Goal: Task Accomplishment & Management: Complete application form

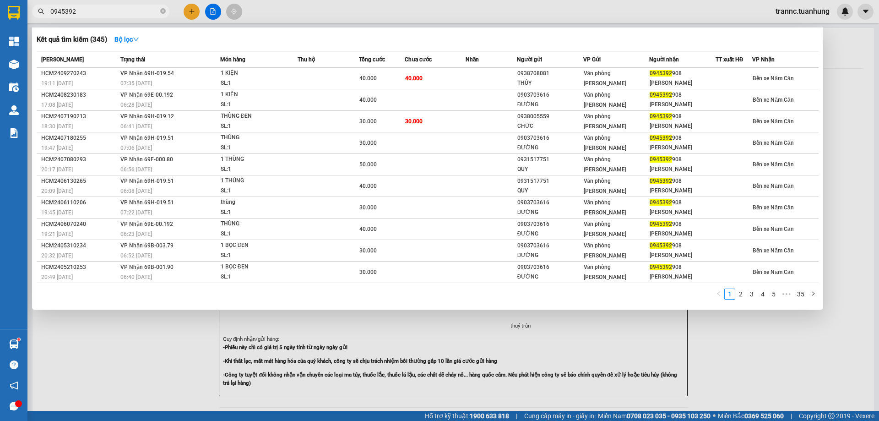
click at [164, 12] on icon "close-circle" at bounding box center [162, 10] width 5 height 5
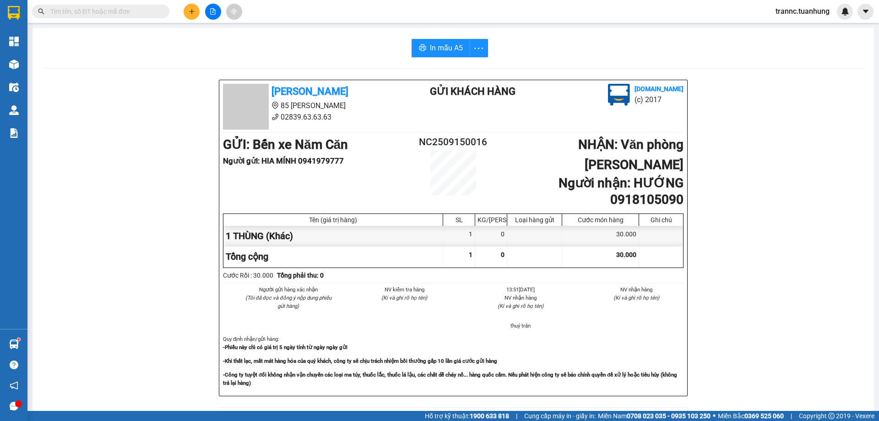
click at [148, 10] on input "text" at bounding box center [104, 11] width 108 height 10
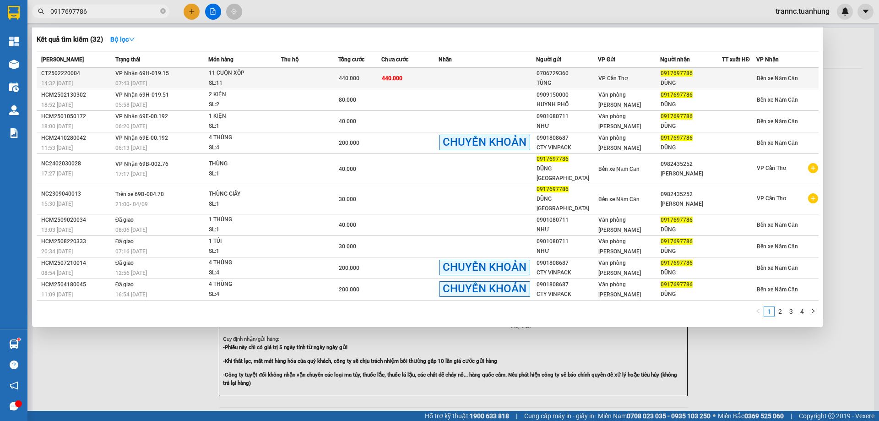
type input "0917697786"
click at [243, 81] on div "SL: 11" at bounding box center [243, 83] width 69 height 10
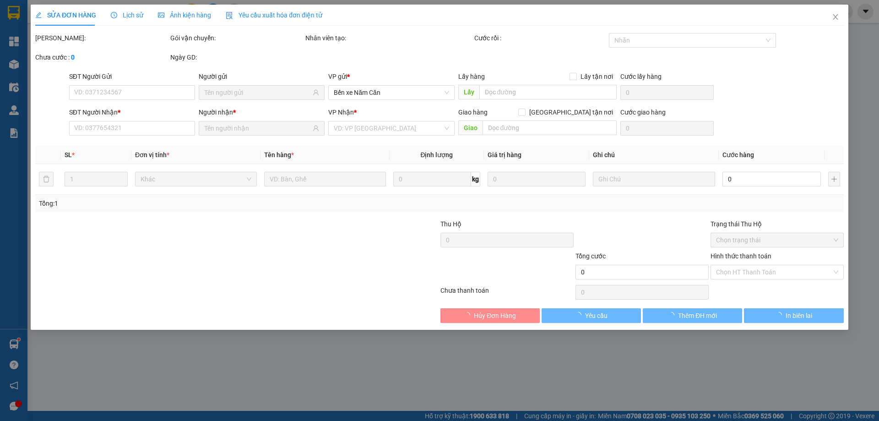
type input "0706729360"
type input "TÙNG"
type input "0917697786"
type input "DŨNG"
type input "440.000"
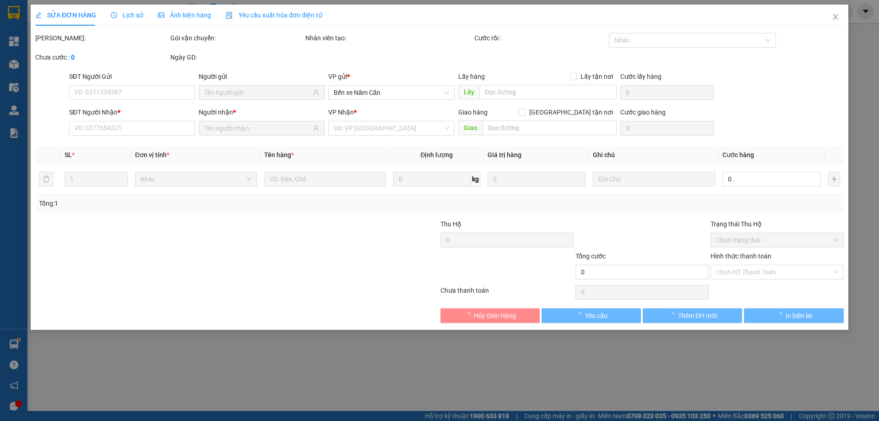
type input "440.000"
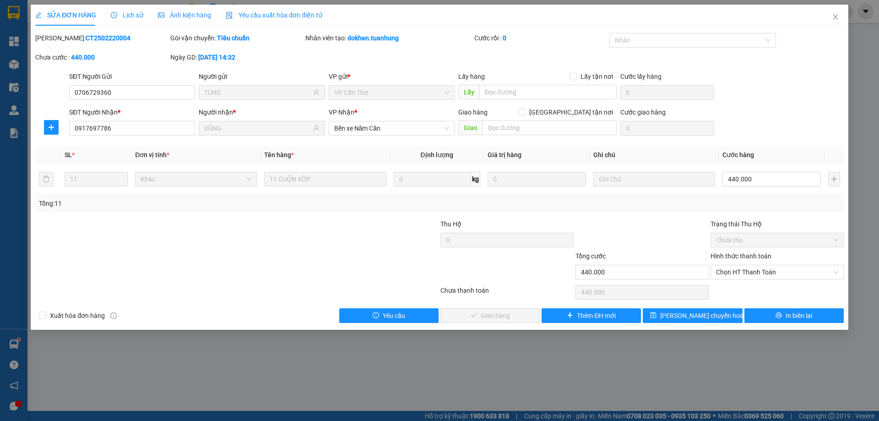
click at [138, 18] on span "Lịch sử" at bounding box center [127, 14] width 33 height 7
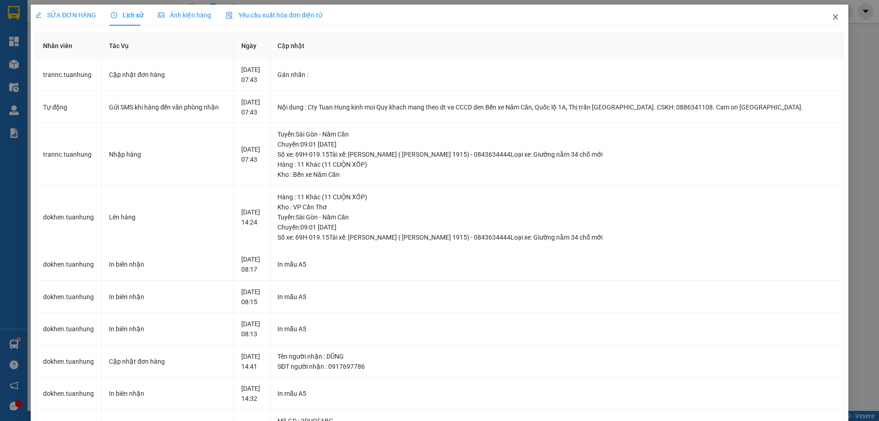
click at [832, 18] on icon "close" at bounding box center [835, 16] width 7 height 7
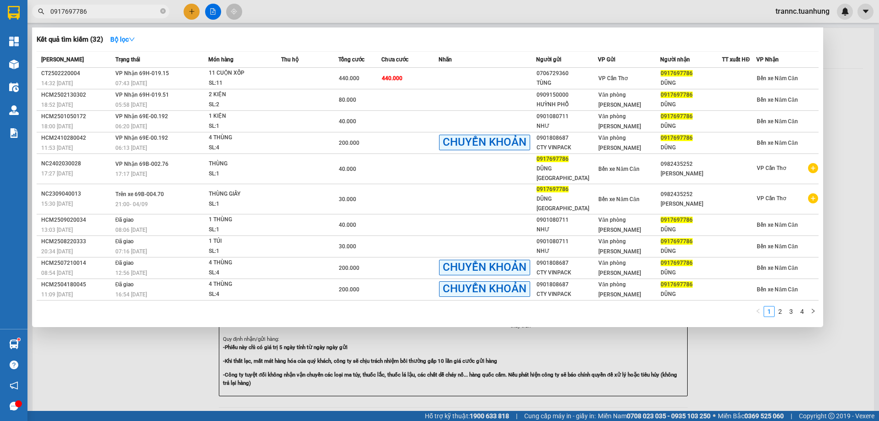
click at [114, 13] on input "0917697786" at bounding box center [104, 11] width 108 height 10
drag, startPoint x: 165, startPoint y: 12, endPoint x: 154, endPoint y: 12, distance: 10.5
click at [164, 12] on icon "close-circle" at bounding box center [162, 10] width 5 height 5
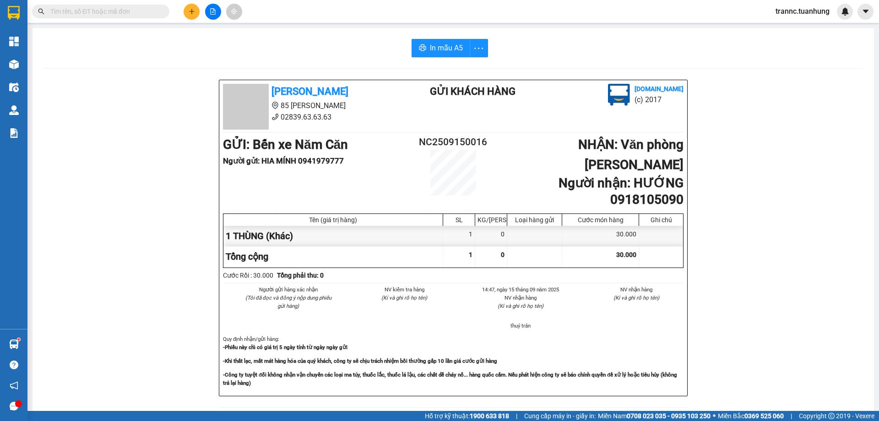
click at [152, 12] on input "text" at bounding box center [104, 11] width 108 height 10
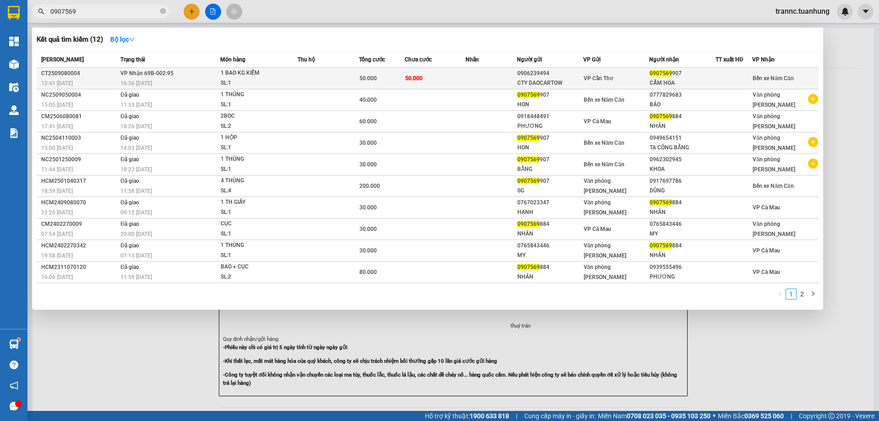
type input "0907569"
click at [636, 81] on div "VP Cần Thơ" at bounding box center [616, 78] width 65 height 10
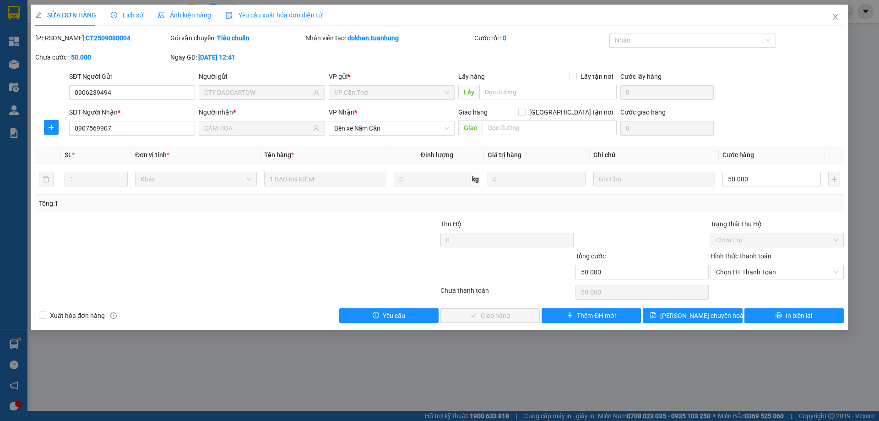
click at [139, 16] on span "Lịch sử" at bounding box center [127, 14] width 33 height 7
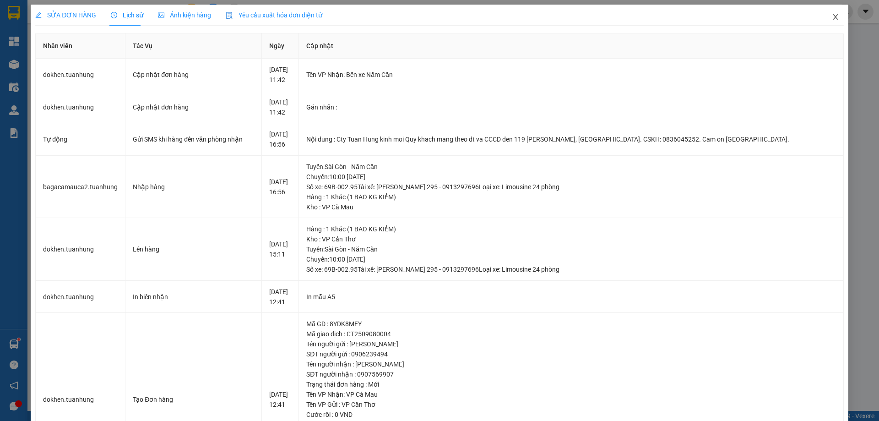
click at [831, 13] on span "Close" at bounding box center [836, 18] width 26 height 26
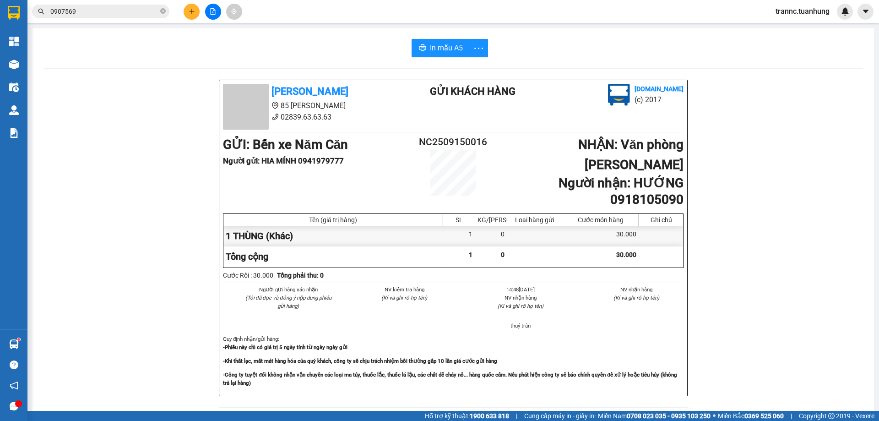
click at [123, 12] on input "0907569" at bounding box center [104, 11] width 108 height 10
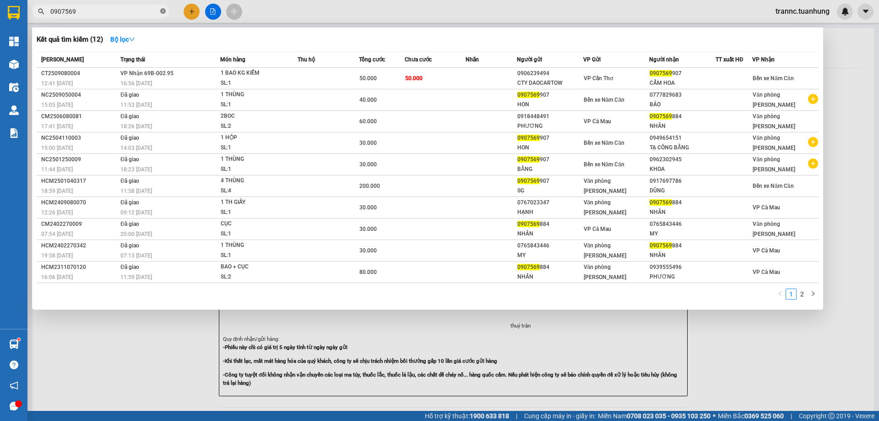
click at [165, 12] on icon "close-circle" at bounding box center [162, 10] width 5 height 5
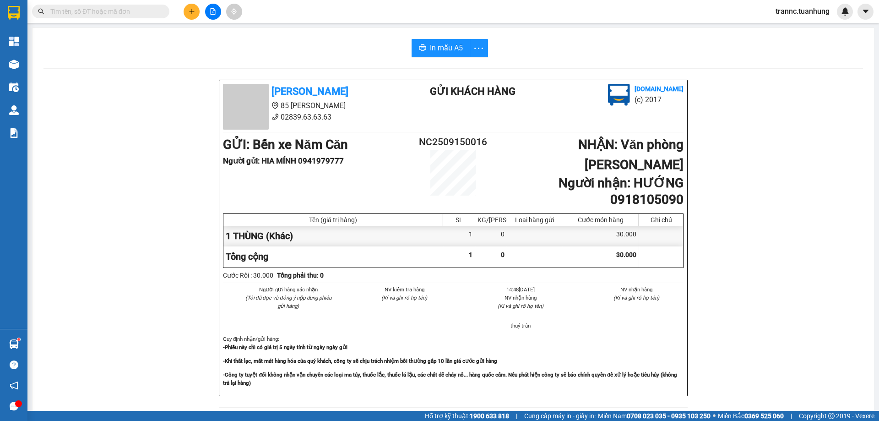
click at [154, 11] on input "text" at bounding box center [104, 11] width 108 height 10
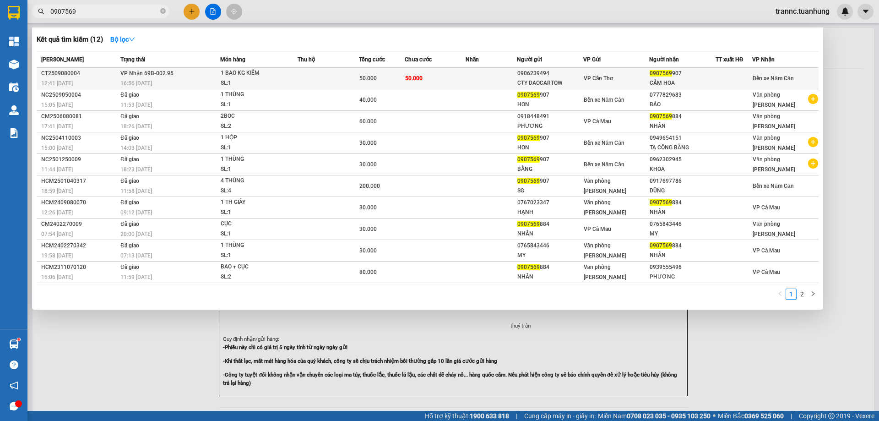
type input "0907569"
click at [461, 80] on td "50.000" at bounding box center [435, 79] width 61 height 22
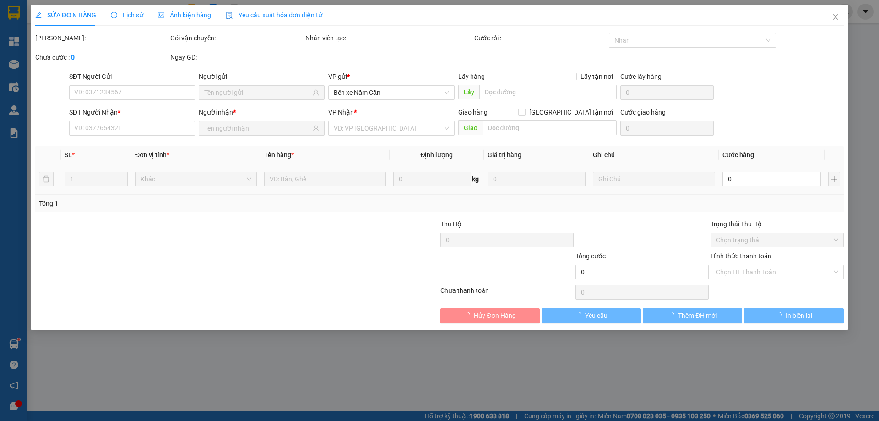
type input "0906239494"
type input "CTY DAOCARTOW"
type input "0907569907"
type input "CẨM HOA"
type input "50.000"
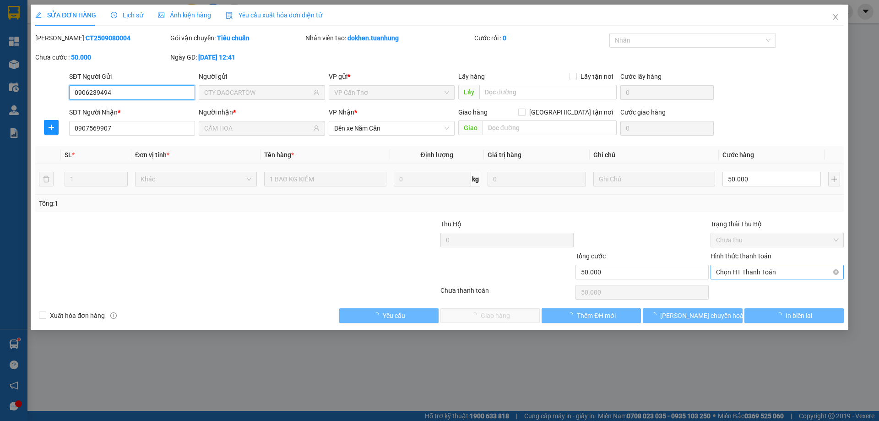
click at [724, 271] on span "Chọn HT Thanh Toán" at bounding box center [777, 272] width 122 height 14
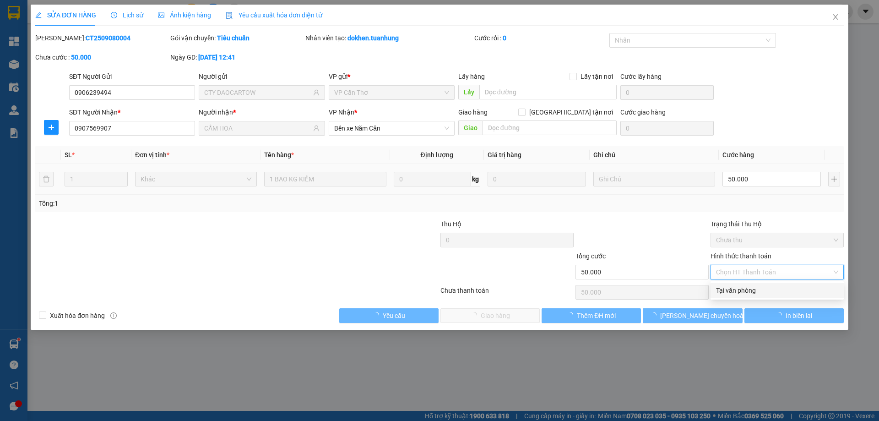
click at [730, 289] on div "Tại văn phòng" at bounding box center [777, 290] width 122 height 10
type input "0"
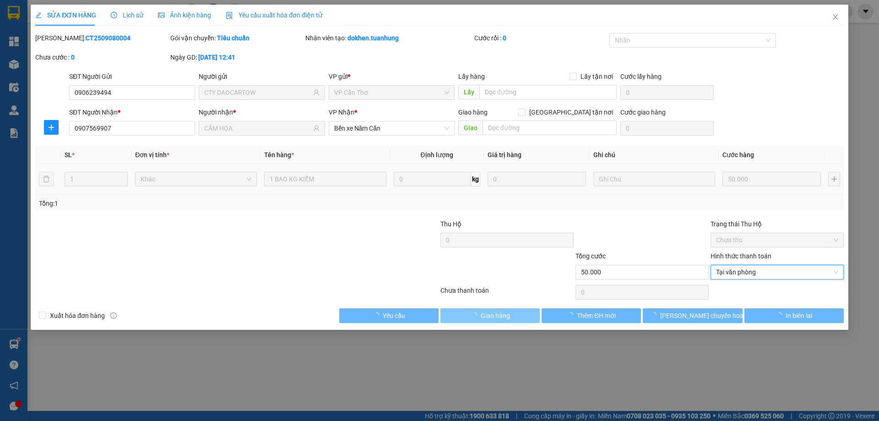
click at [506, 314] on span "Giao hàng" at bounding box center [495, 315] width 29 height 10
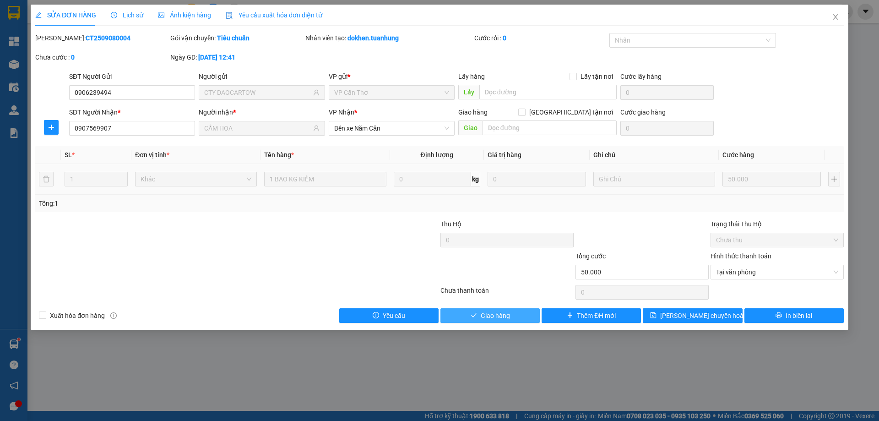
click at [495, 315] on span "Giao hàng" at bounding box center [495, 315] width 29 height 10
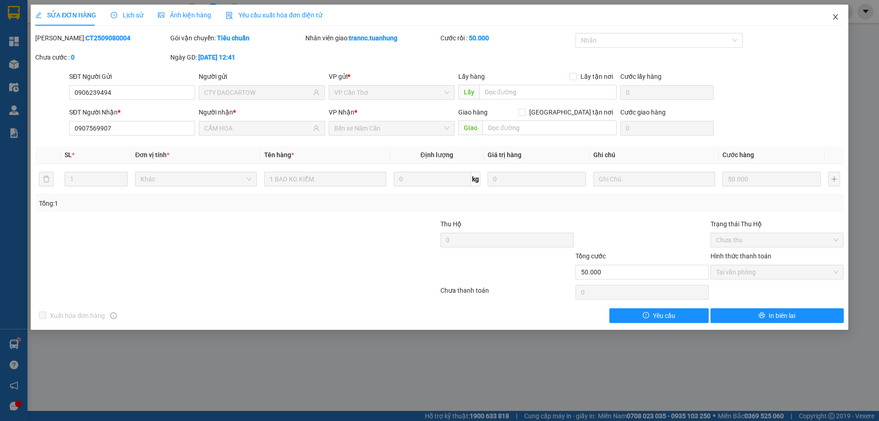
click at [831, 14] on span "Close" at bounding box center [836, 18] width 26 height 26
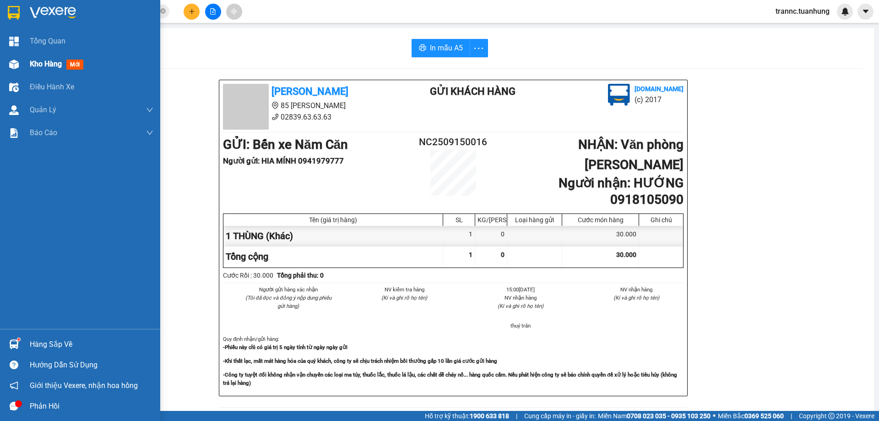
click at [43, 61] on span "Kho hàng" at bounding box center [46, 64] width 32 height 9
